Goal: Information Seeking & Learning: Learn about a topic

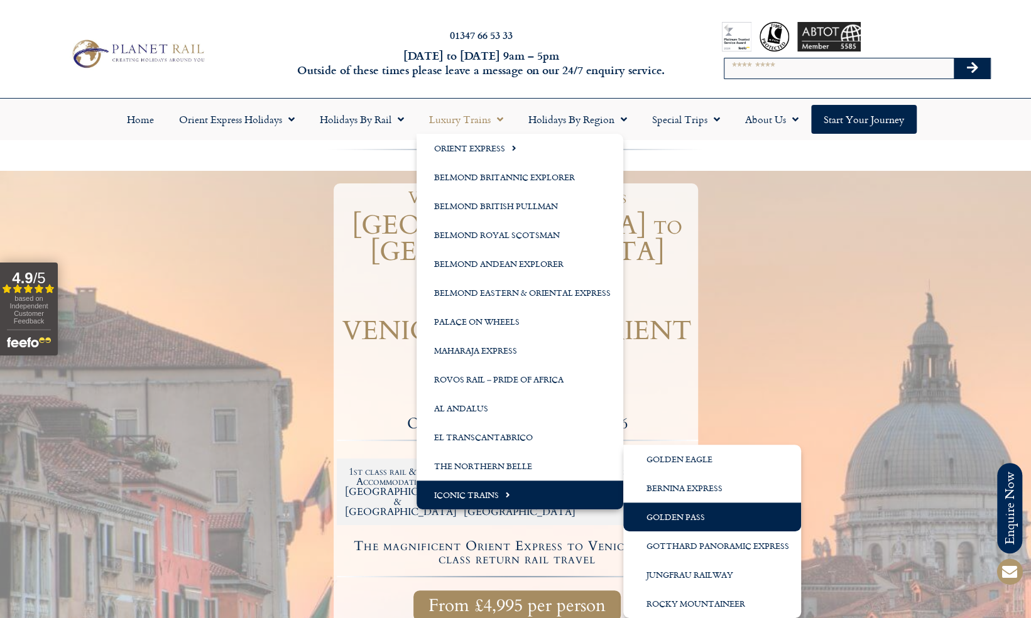
click at [667, 515] on link "Golden Pass" at bounding box center [712, 517] width 178 height 29
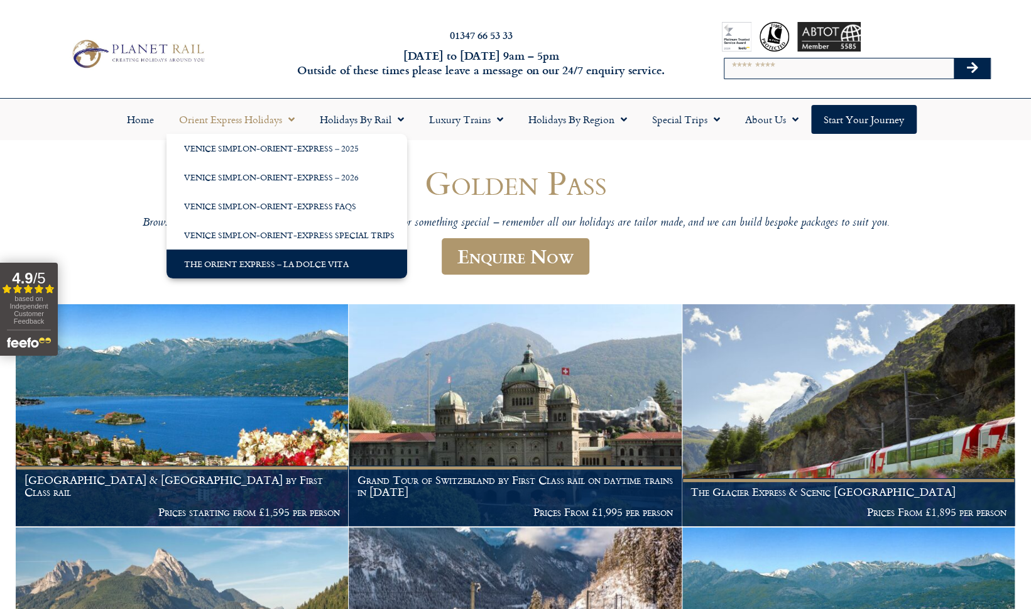
click at [248, 261] on link "The Orient Express – La Dolce Vita" at bounding box center [287, 263] width 241 height 29
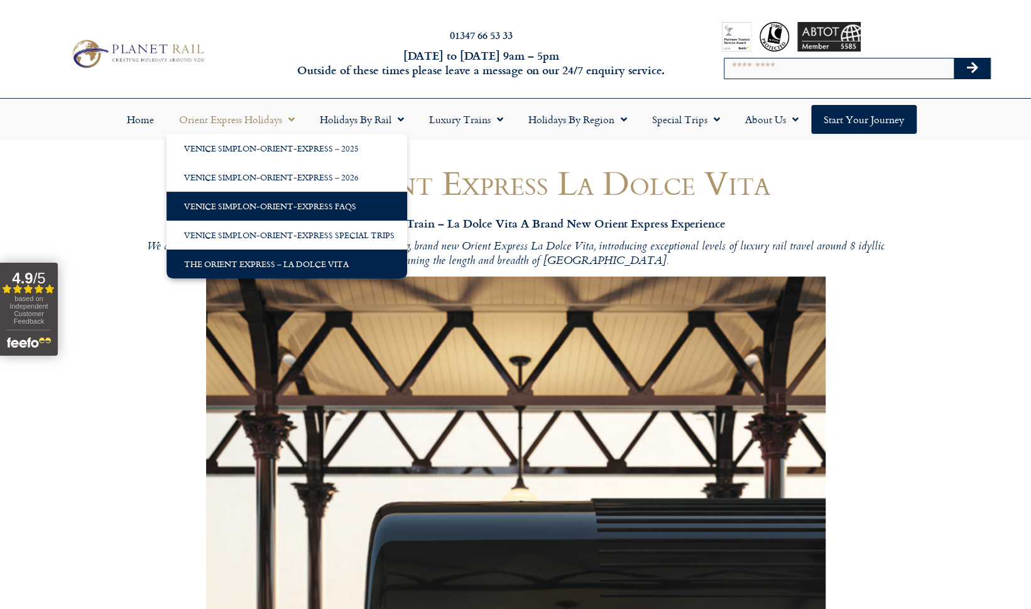
click at [223, 202] on link "Venice Simplon-Orient-Express FAQs" at bounding box center [287, 206] width 241 height 29
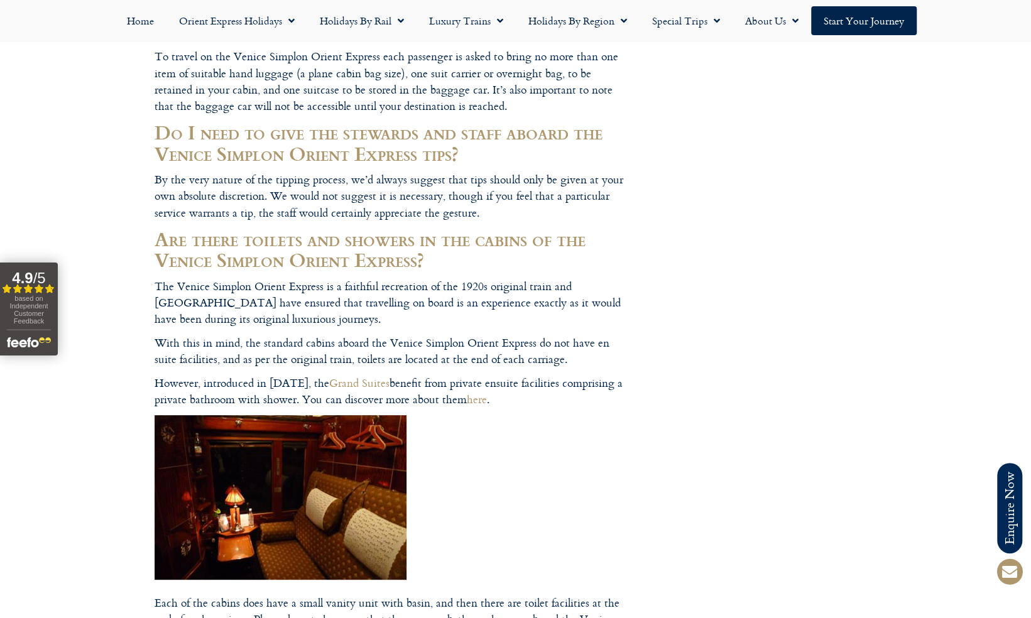
scroll to position [3154, 0]
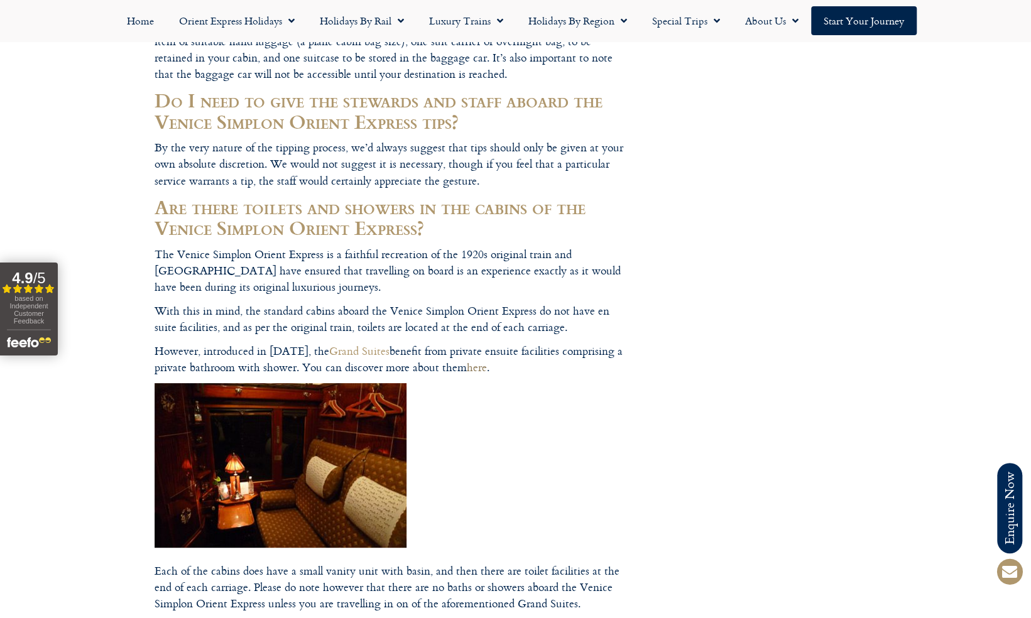
click at [474, 359] on link "here" at bounding box center [477, 367] width 20 height 17
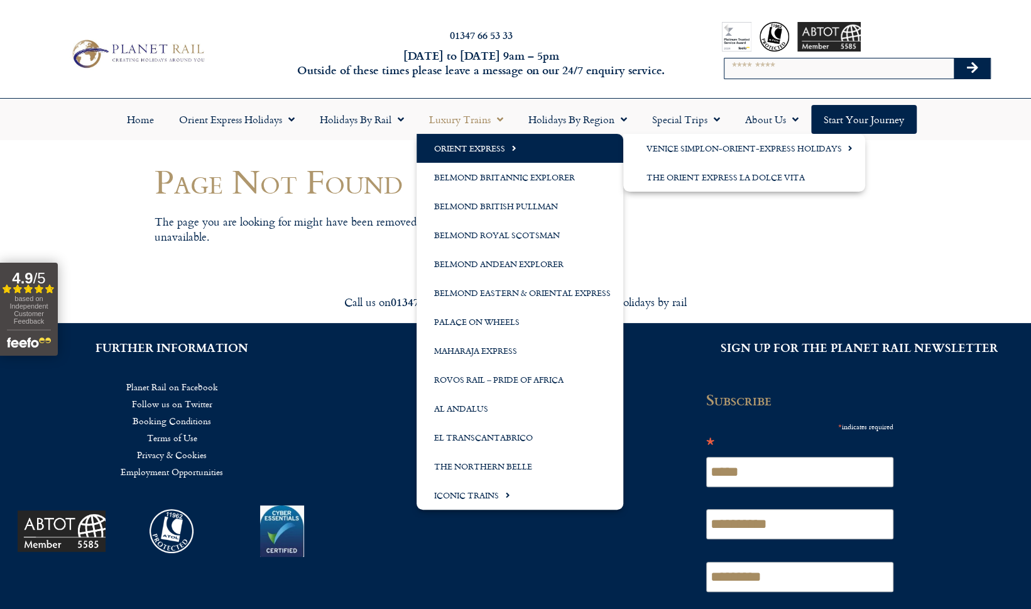
click at [478, 145] on link "Orient Express" at bounding box center [520, 148] width 207 height 29
